Goal: Task Accomplishment & Management: Use online tool/utility

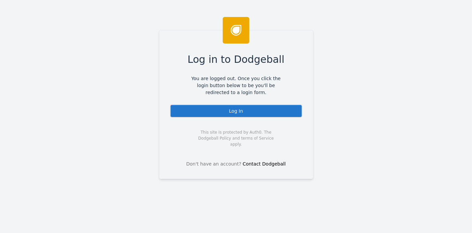
click at [270, 111] on div "Log In" at bounding box center [236, 110] width 132 height 13
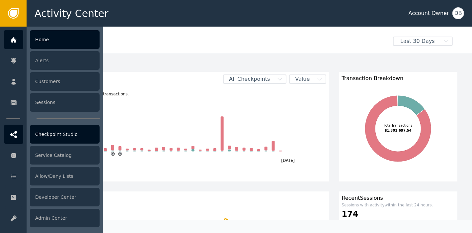
click at [58, 133] on div "Checkpoint Studio" at bounding box center [65, 134] width 70 height 19
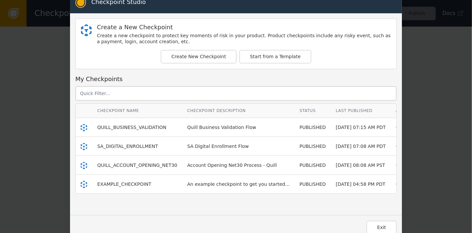
scroll to position [13, 0]
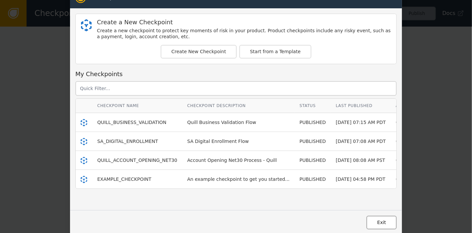
click at [382, 224] on button "Exit" at bounding box center [382, 222] width 30 height 14
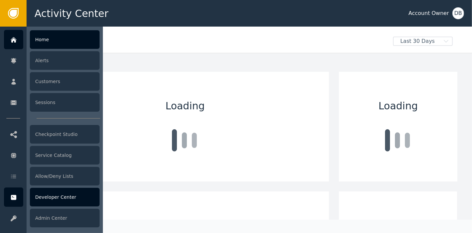
click at [14, 196] on icon at bounding box center [13, 197] width 5 height 5
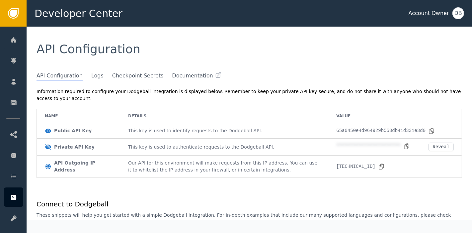
click at [86, 69] on div "API Configuration" at bounding box center [250, 49] width 446 height 45
click at [91, 77] on span "Logs" at bounding box center [97, 76] width 12 height 9
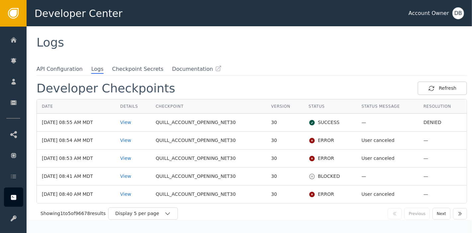
scroll to position [9, 0]
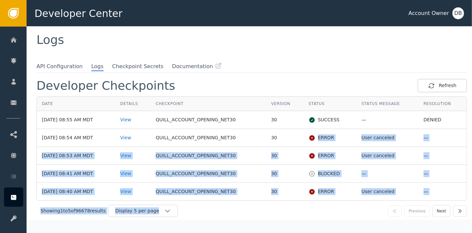
drag, startPoint x: 319, startPoint y: 132, endPoint x: 376, endPoint y: 229, distance: 112.3
click at [339, 214] on div "Date Details Checkpoint Version Status Status Message Resolution [DATE] 08:55 A…" at bounding box center [252, 158] width 431 height 124
click at [164, 207] on div "Display 5 per page" at bounding box center [139, 210] width 49 height 7
click at [214, 213] on div "Showing 1 to 5 of 96678 results Display 5 per page Display 10 per page Display …" at bounding box center [161, 210] width 241 height 12
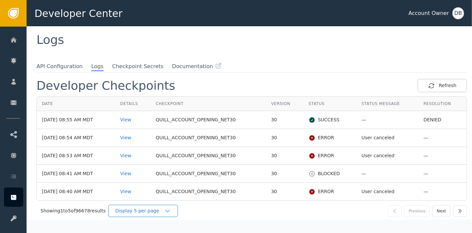
click at [161, 209] on div "Display 5 per page" at bounding box center [139, 210] width 49 height 7
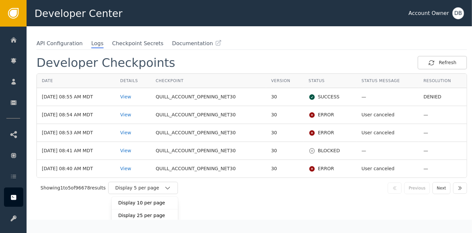
scroll to position [33, 0]
click at [155, 213] on div "Display 25 per page" at bounding box center [144, 214] width 53 height 7
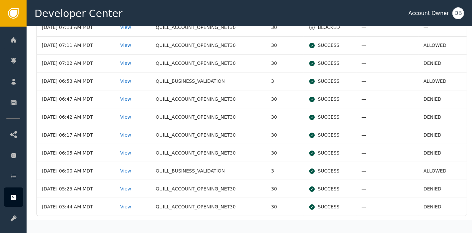
scroll to position [366, 0]
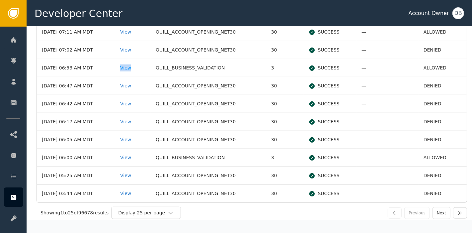
click at [132, 66] on div "View" at bounding box center [133, 67] width 26 height 7
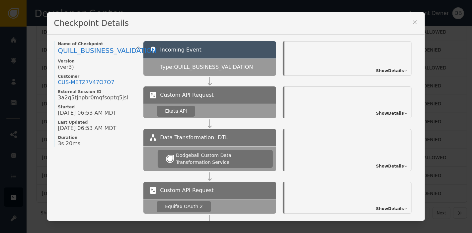
click at [385, 64] on div "Show Details" at bounding box center [348, 58] width 127 height 35
click at [387, 73] on span "Show Details" at bounding box center [390, 71] width 28 height 6
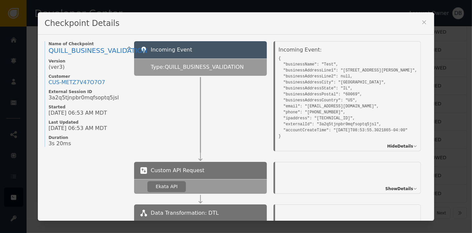
click at [421, 22] on icon at bounding box center [424, 22] width 7 height 7
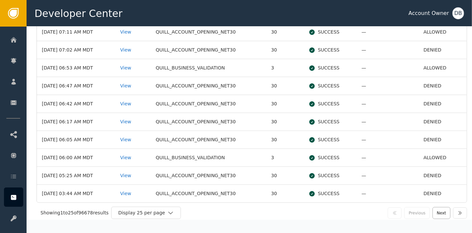
click at [438, 210] on button "Next" at bounding box center [442, 213] width 18 height 12
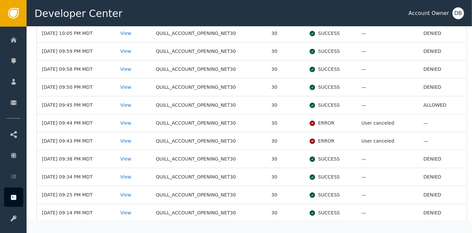
scroll to position [295, 0]
